Goal: Task Accomplishment & Management: Complete application form

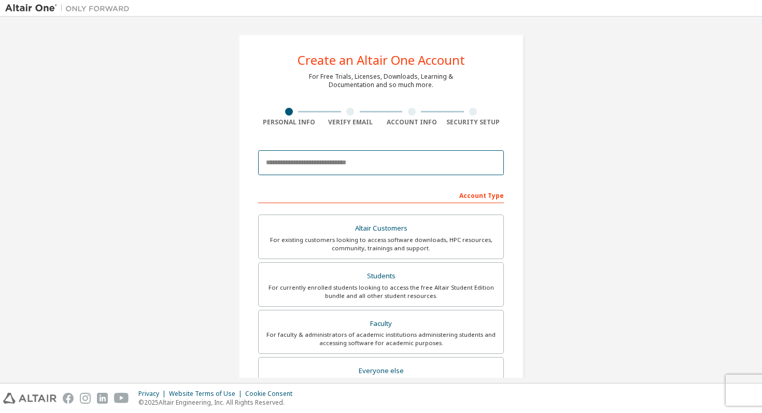
click at [388, 157] on input "email" at bounding box center [381, 162] width 246 height 25
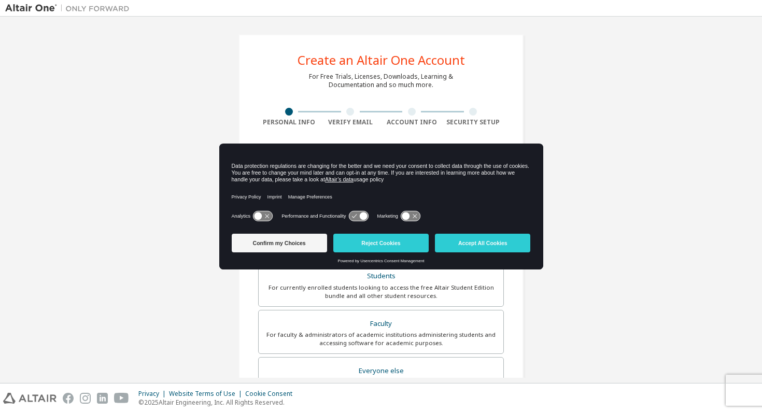
click at [267, 213] on icon at bounding box center [262, 217] width 19 height 10
click at [298, 244] on button "Confirm my Choices" at bounding box center [279, 243] width 95 height 19
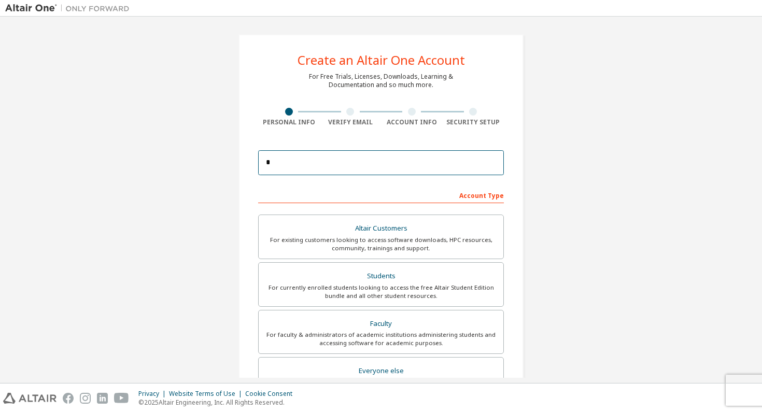
click at [334, 156] on input "*" at bounding box center [381, 162] width 246 height 25
click at [331, 161] on input "*" at bounding box center [381, 162] width 246 height 25
paste input "**********"
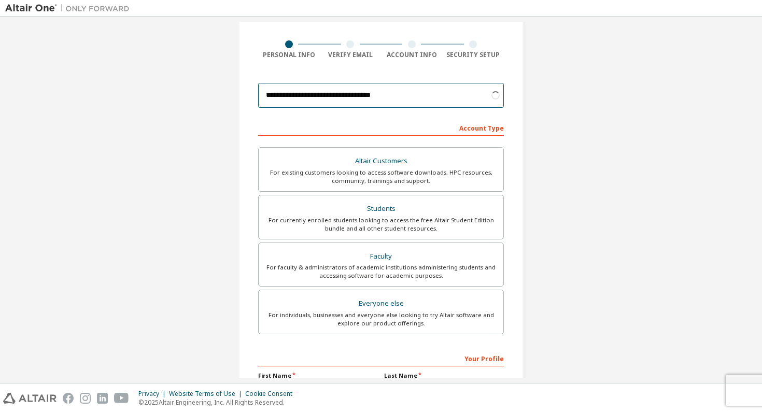
scroll to position [75, 0]
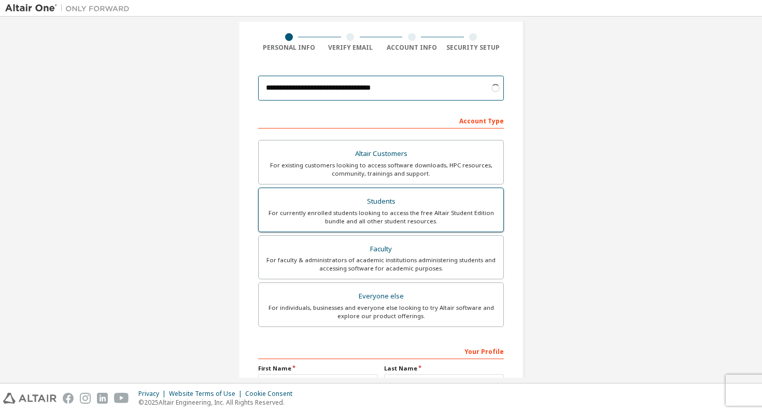
type input "**********"
click at [474, 222] on div "For currently enrolled students looking to access the free Altair Student Editi…" at bounding box center [381, 217] width 232 height 17
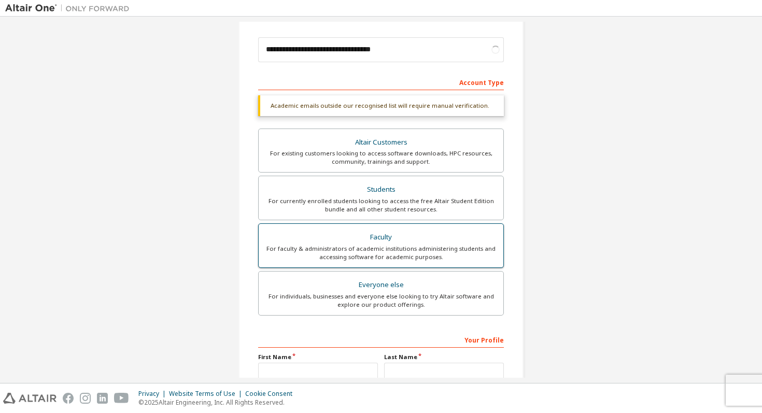
scroll to position [219, 0]
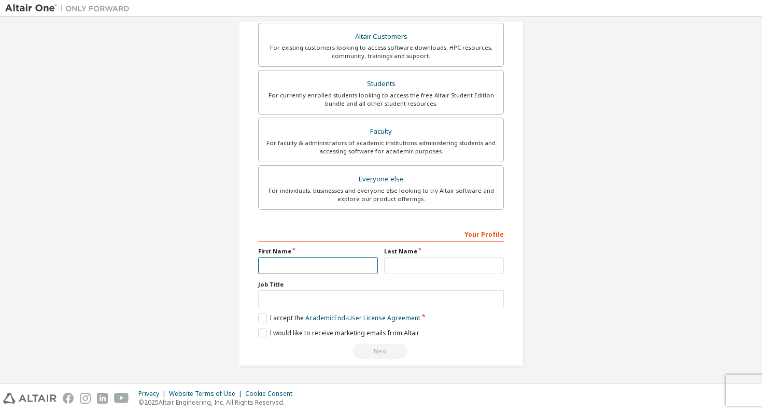
click at [319, 266] on input "text" at bounding box center [318, 265] width 120 height 17
type input "********"
type input "*******"
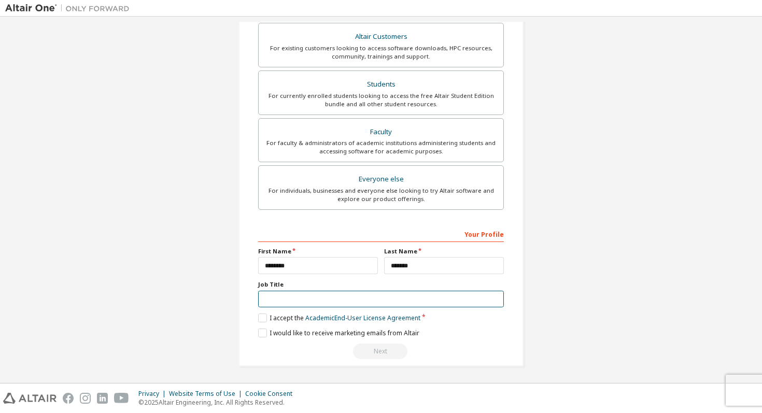
click at [269, 296] on input "text" at bounding box center [381, 299] width 246 height 17
type input "********"
click at [266, 320] on label "I accept the Academic End-User License Agreement" at bounding box center [339, 318] width 162 height 9
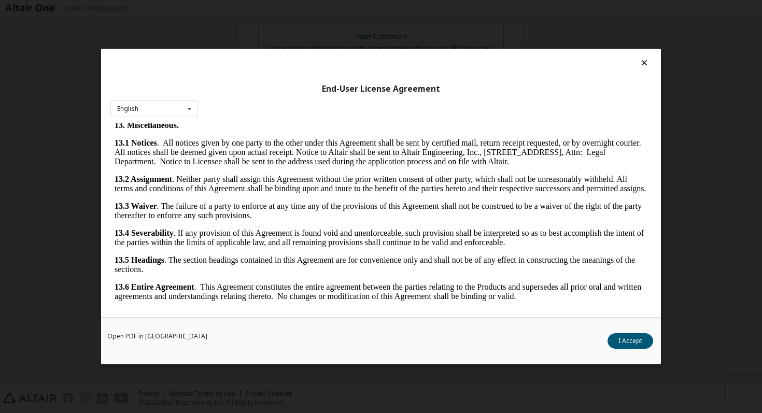
scroll to position [4, 0]
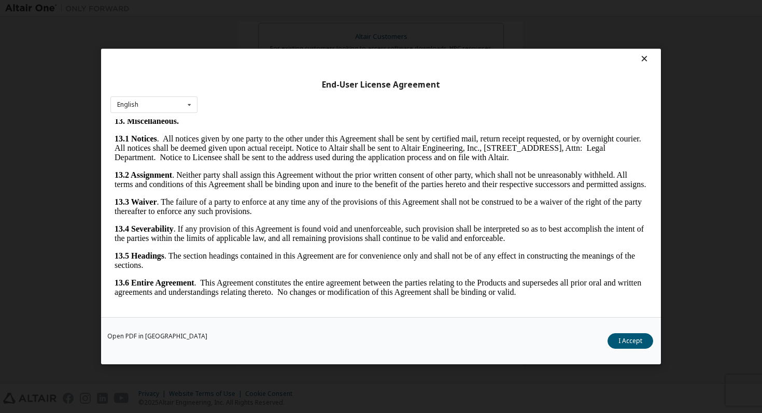
click at [644, 57] on icon at bounding box center [645, 58] width 11 height 9
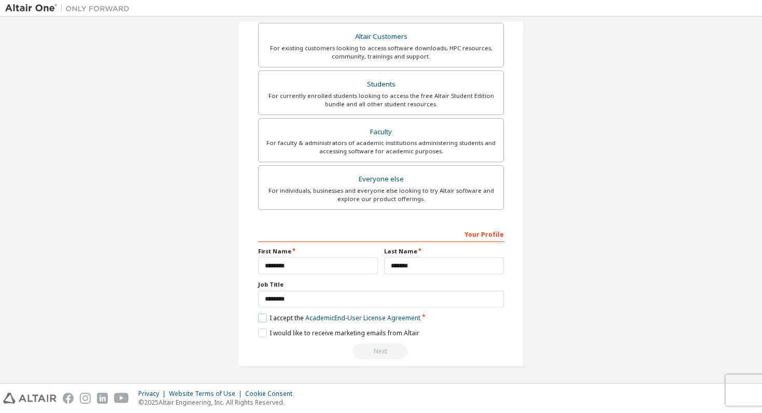
click at [258, 319] on label "I accept the Academic End-User License Agreement" at bounding box center [339, 318] width 162 height 9
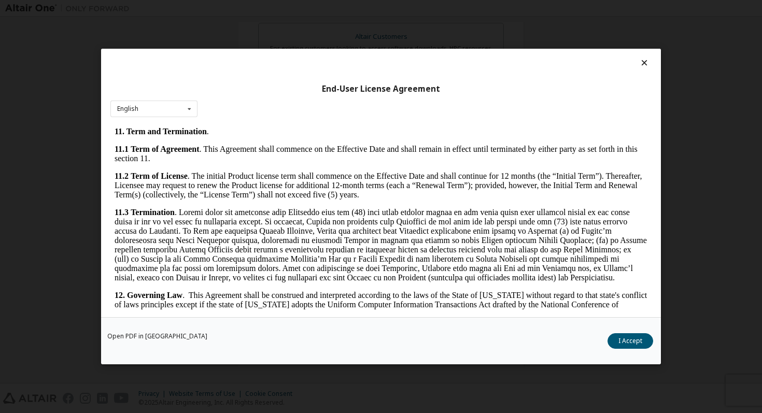
scroll to position [1706, 0]
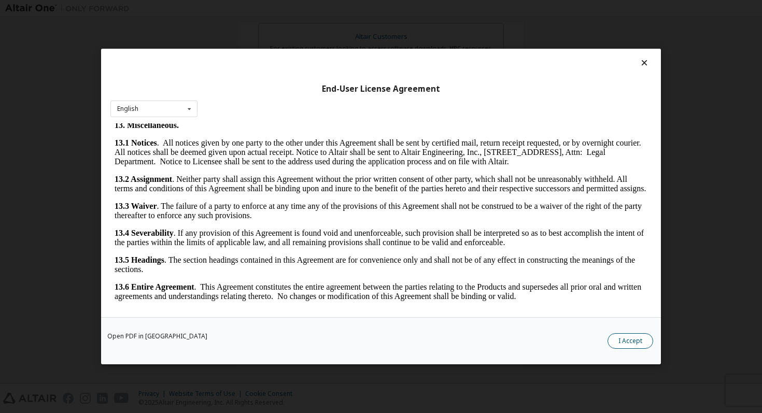
click at [644, 346] on button "I Accept" at bounding box center [631, 342] width 46 height 16
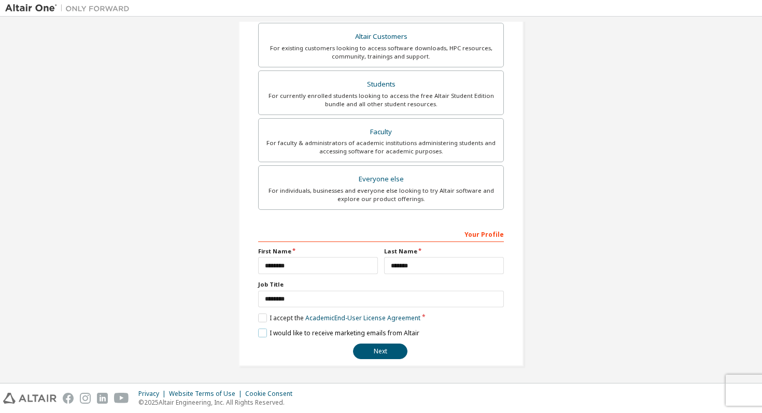
click at [261, 335] on label "I would like to receive marketing emails from Altair" at bounding box center [338, 333] width 161 height 9
click at [370, 350] on button "Next" at bounding box center [380, 352] width 54 height 16
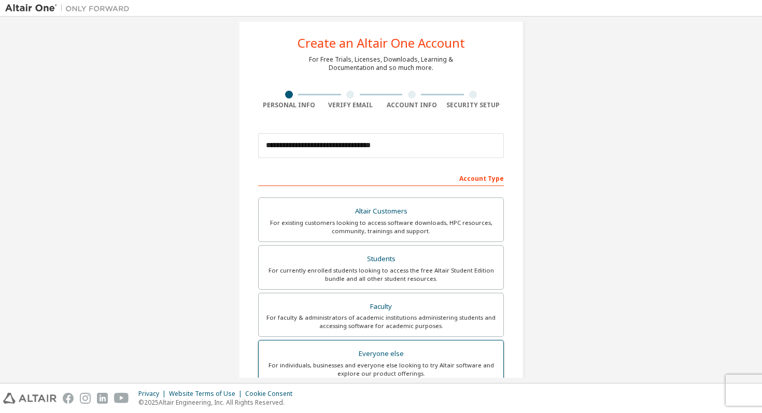
scroll to position [0, 0]
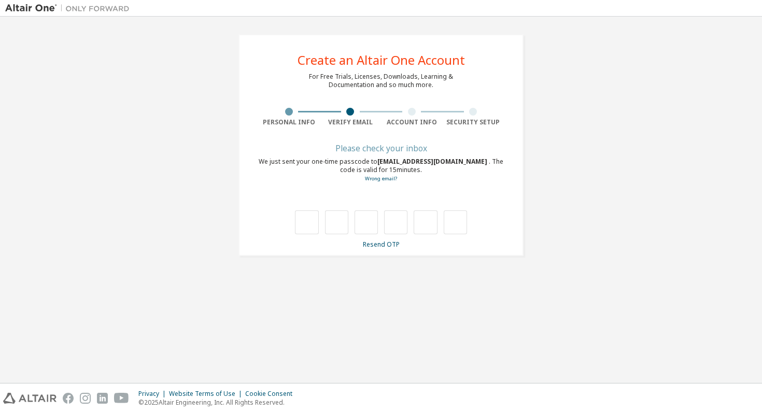
type input "*"
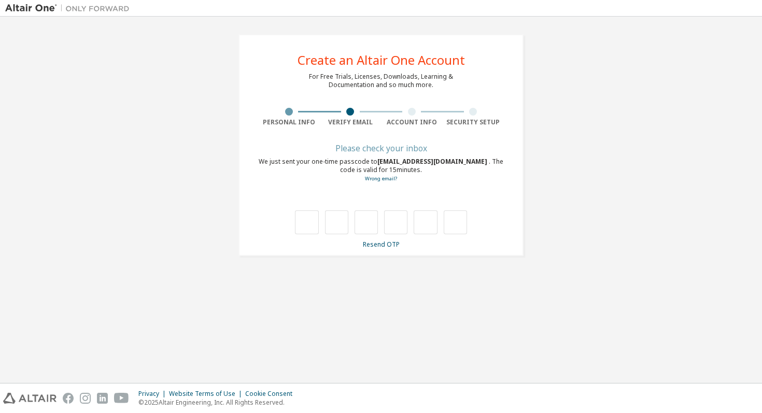
type input "*"
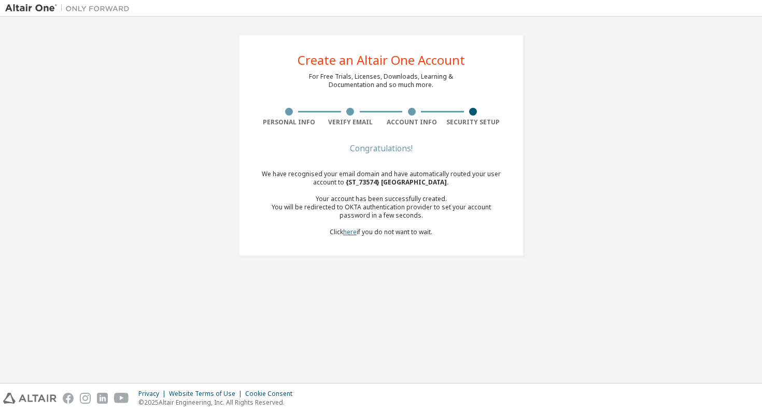
click at [349, 234] on link "here" at bounding box center [349, 232] width 13 height 9
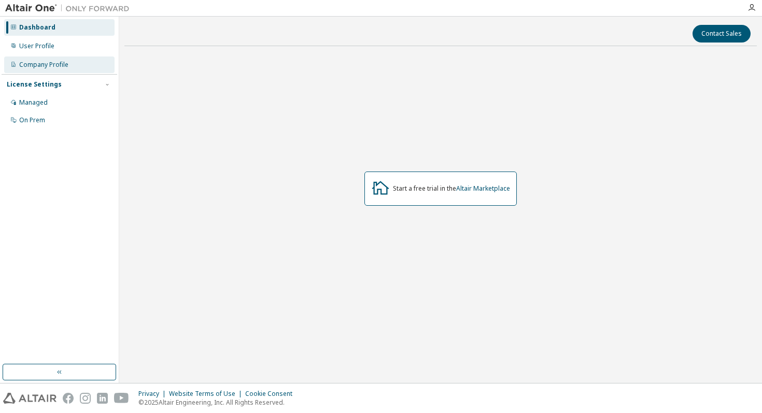
click at [49, 69] on div "Company Profile" at bounding box center [59, 65] width 110 height 17
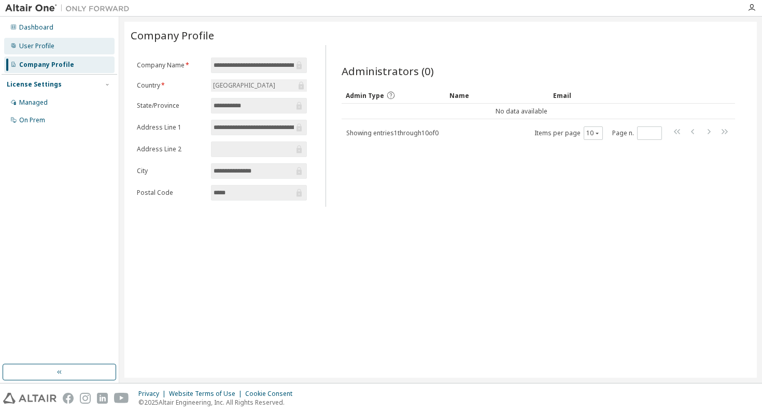
click at [54, 51] on div "User Profile" at bounding box center [59, 46] width 110 height 17
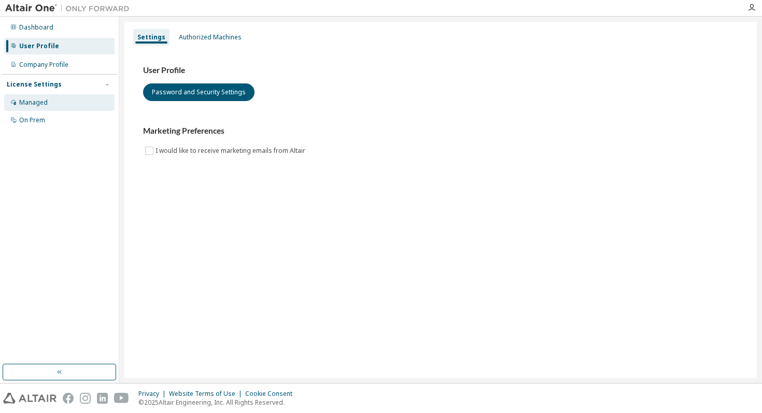
click at [38, 105] on div "Managed" at bounding box center [33, 103] width 29 height 8
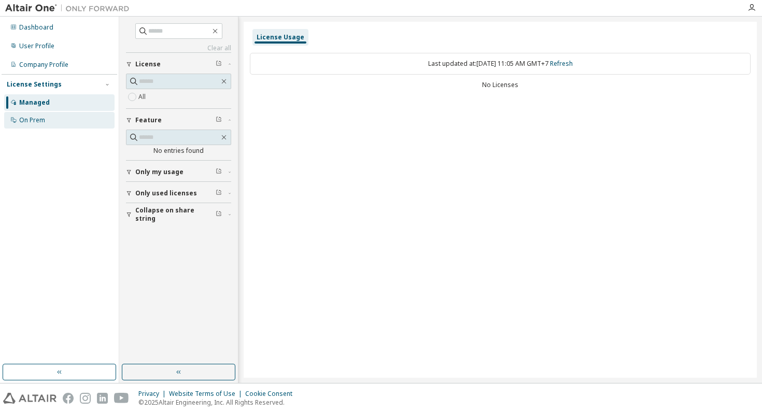
click at [40, 119] on div "On Prem" at bounding box center [32, 120] width 26 height 8
